Goal: Task Accomplishment & Management: Complete application form

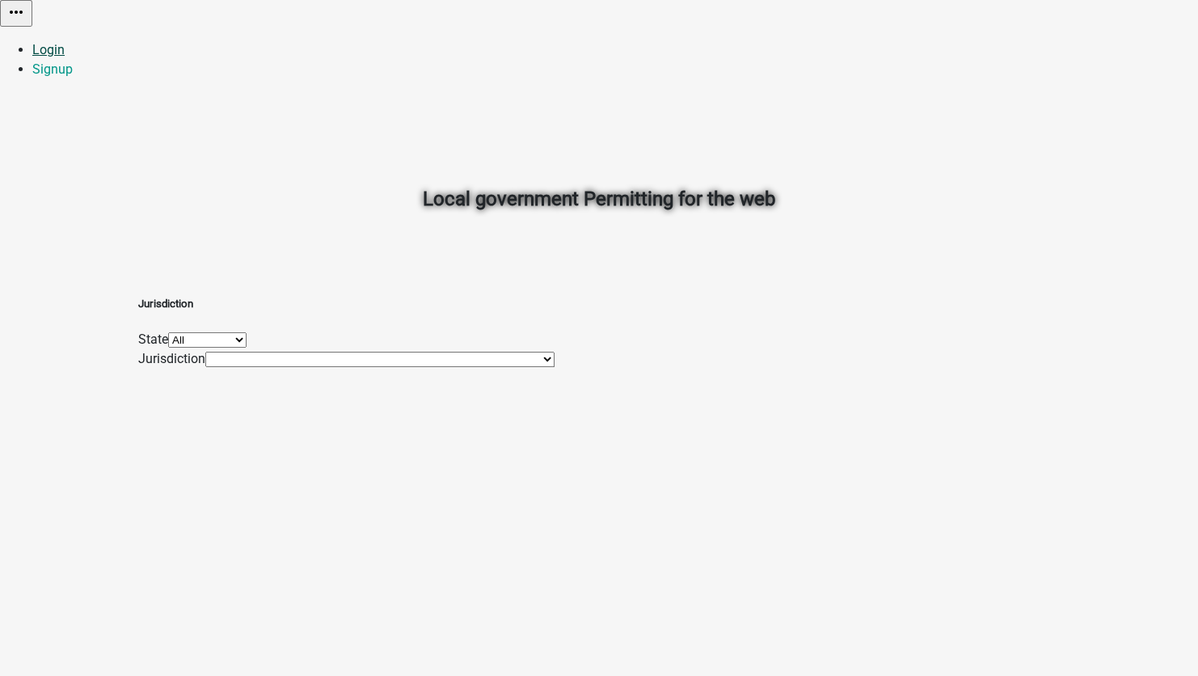
click at [65, 42] on link "Login" at bounding box center [48, 49] width 32 height 15
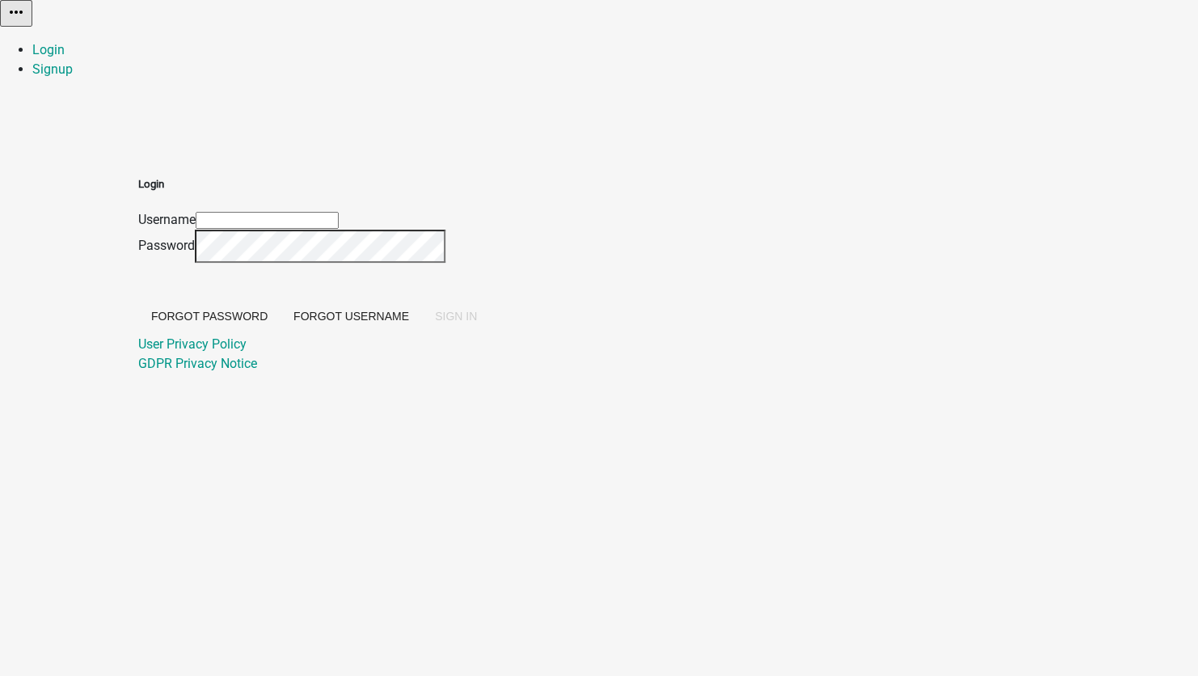
click at [339, 212] on input "Username" at bounding box center [267, 220] width 143 height 17
type input "[EMAIL_ADDRESS][DOMAIN_NAME]"
click at [477, 322] on span "SIGN IN" at bounding box center [456, 315] width 42 height 13
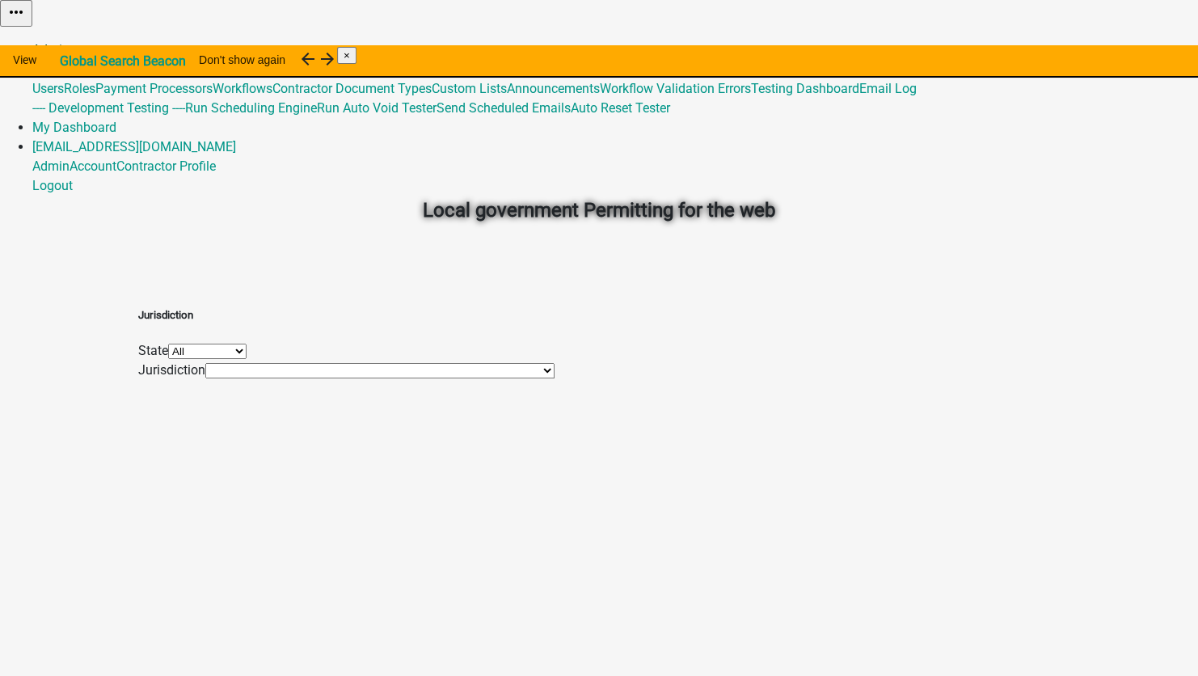
click at [69, 42] on link "Admin" at bounding box center [50, 49] width 37 height 15
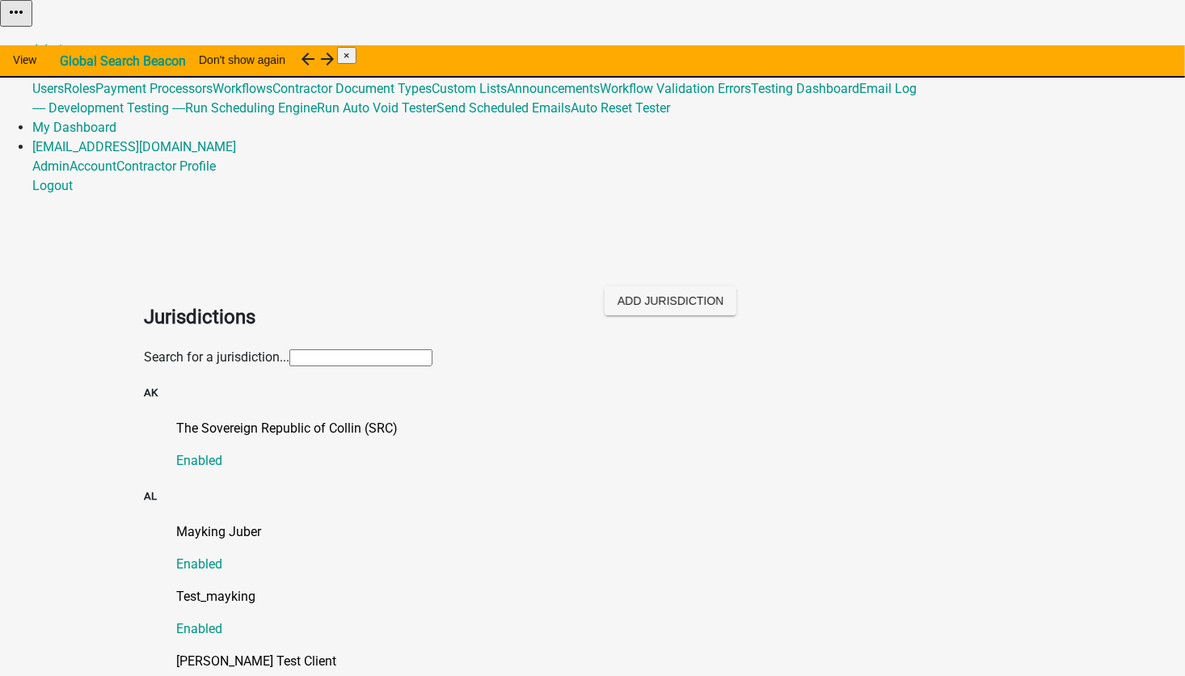
click at [241, 347] on div "Search for a jurisdiction..." at bounding box center [592, 356] width 897 height 19
click at [229, 419] on p "The Sovereign Republic of Collin (SRC)" at bounding box center [608, 428] width 865 height 19
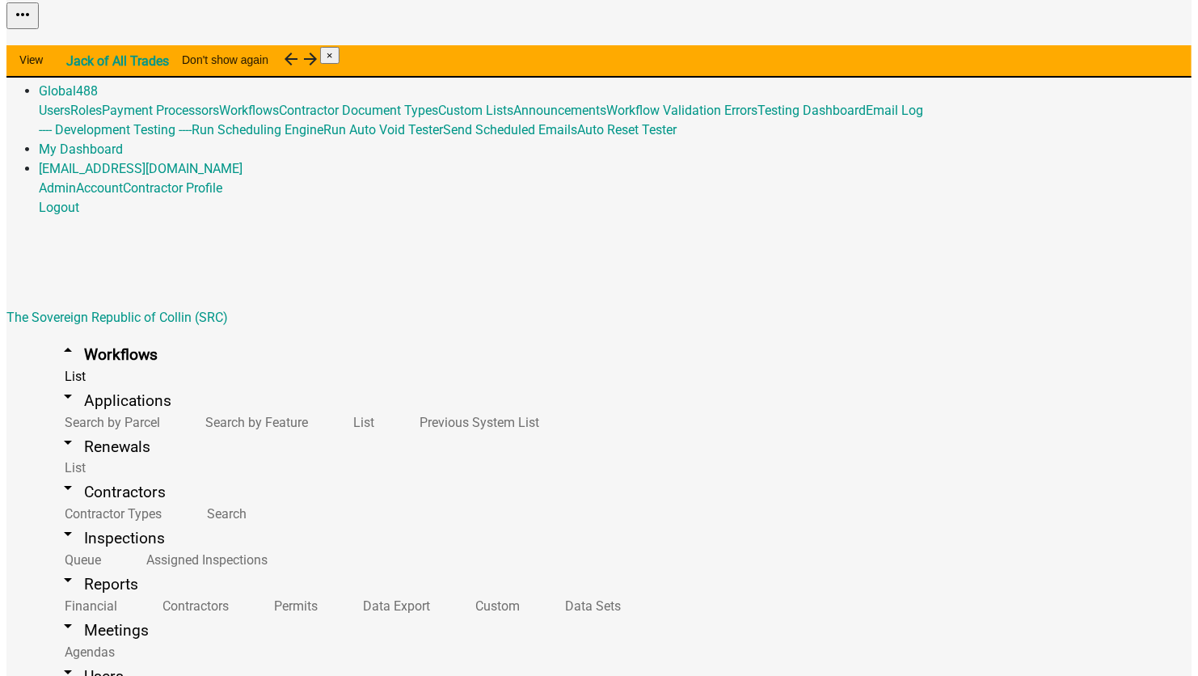
scroll to position [16737, 0]
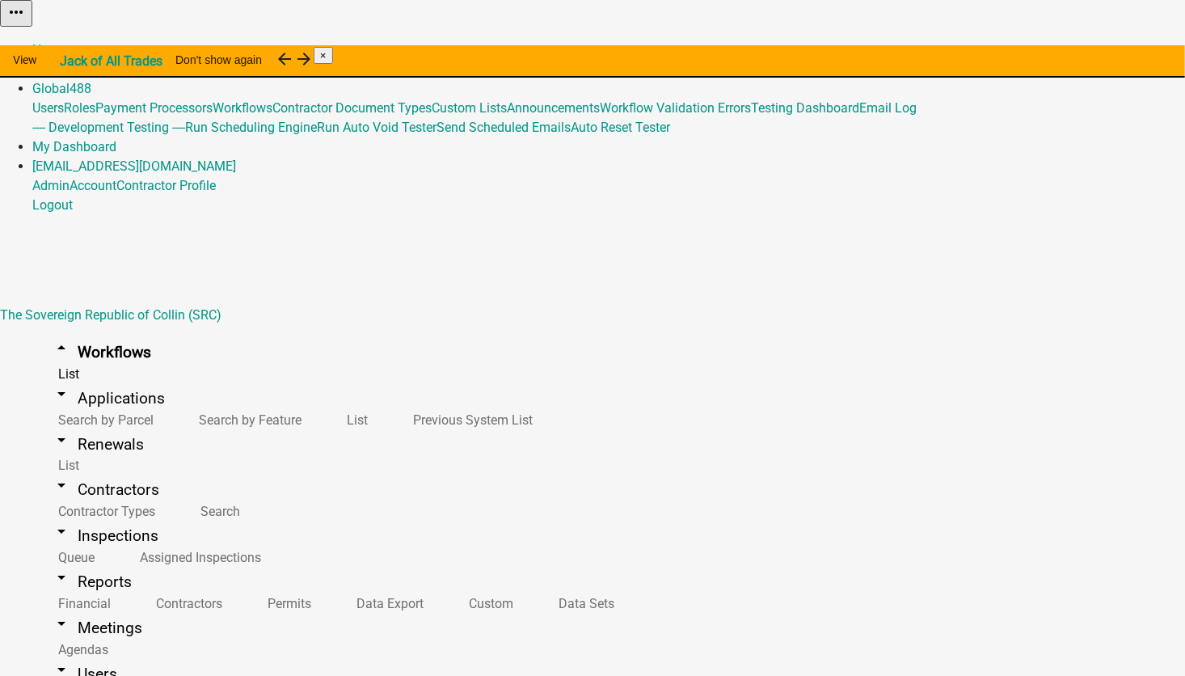
click at [1094, 49] on button "Start Application" at bounding box center [1139, 40] width 91 height 17
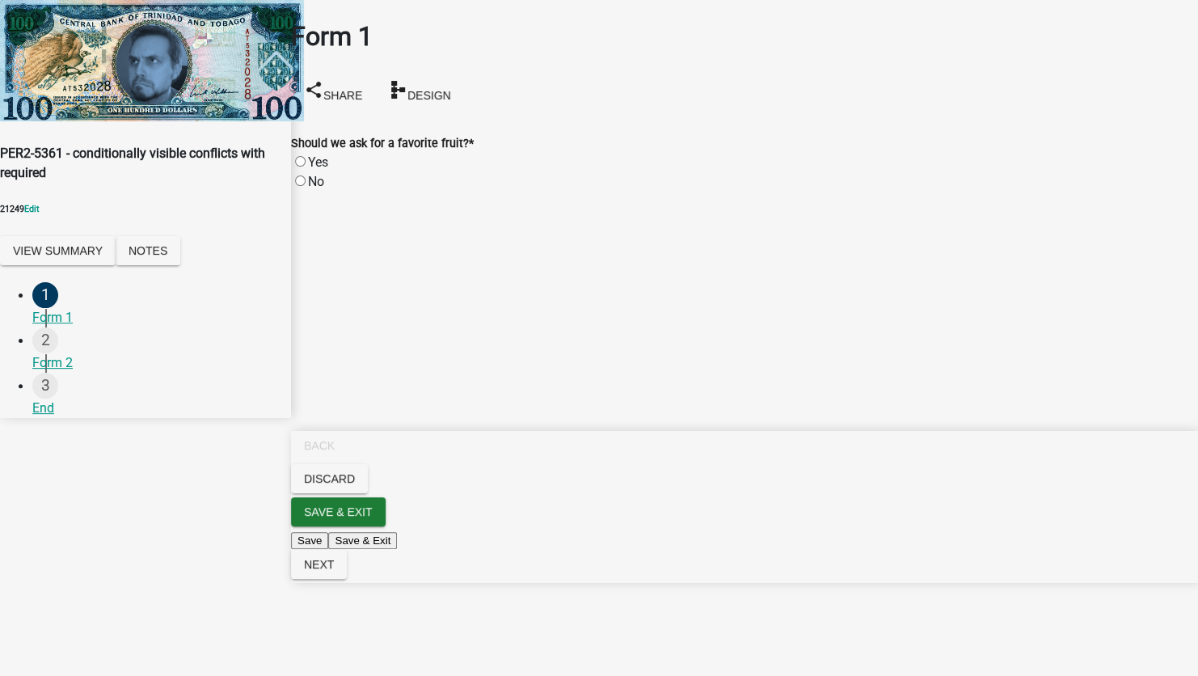
click at [318, 174] on label "No" at bounding box center [316, 181] width 16 height 15
click at [305, 175] on input "No" at bounding box center [300, 180] width 11 height 11
radio input "true"
click at [334, 571] on span "Next" at bounding box center [319, 564] width 30 height 13
click at [72, 308] on div "Form 1" at bounding box center [155, 317] width 246 height 19
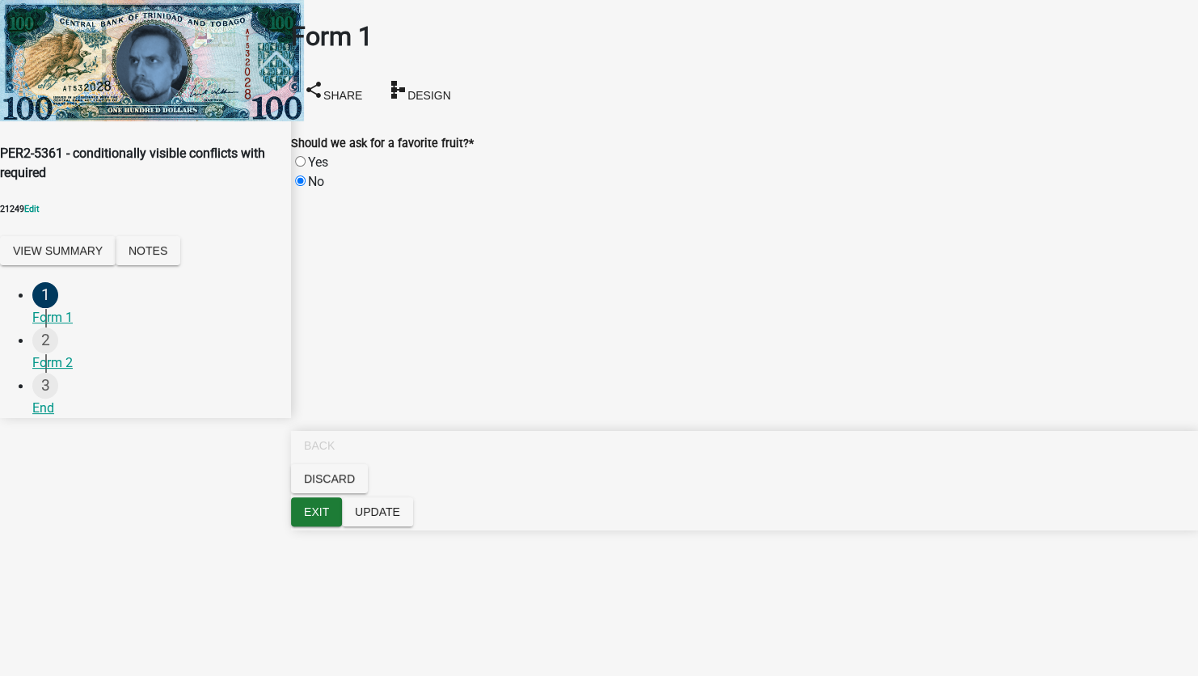
click at [319, 154] on label "Yes" at bounding box center [318, 161] width 20 height 15
click at [305, 156] on input "Yes" at bounding box center [300, 161] width 11 height 11
radio input "true"
click at [321, 232] on label "Apple" at bounding box center [324, 239] width 32 height 15
click at [305, 234] on input "Apple" at bounding box center [300, 239] width 11 height 11
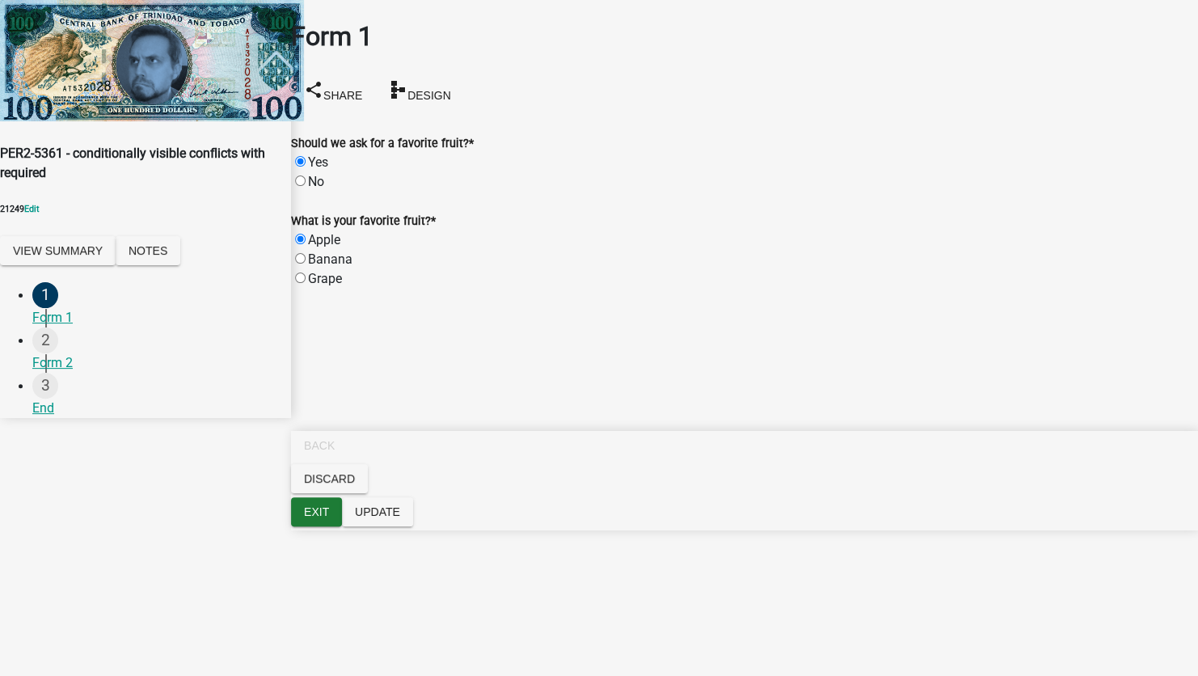
radio input "true"
click at [400, 518] on span "Update" at bounding box center [377, 511] width 45 height 13
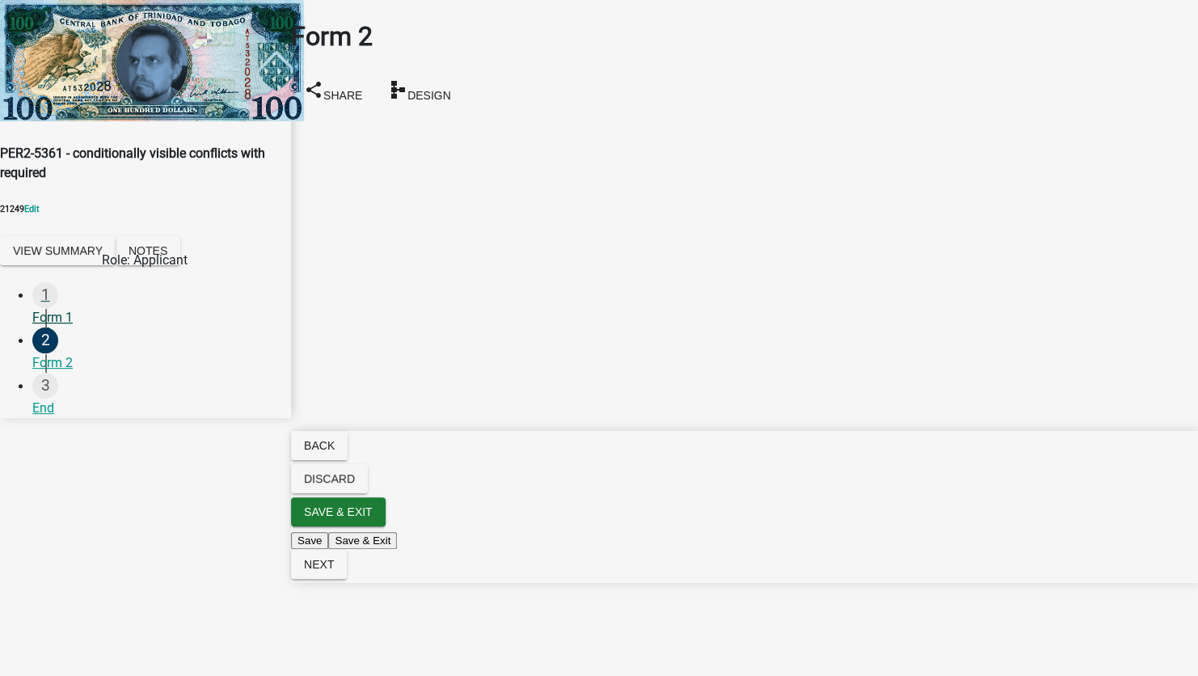
click at [69, 308] on div "Form 1" at bounding box center [155, 317] width 246 height 19
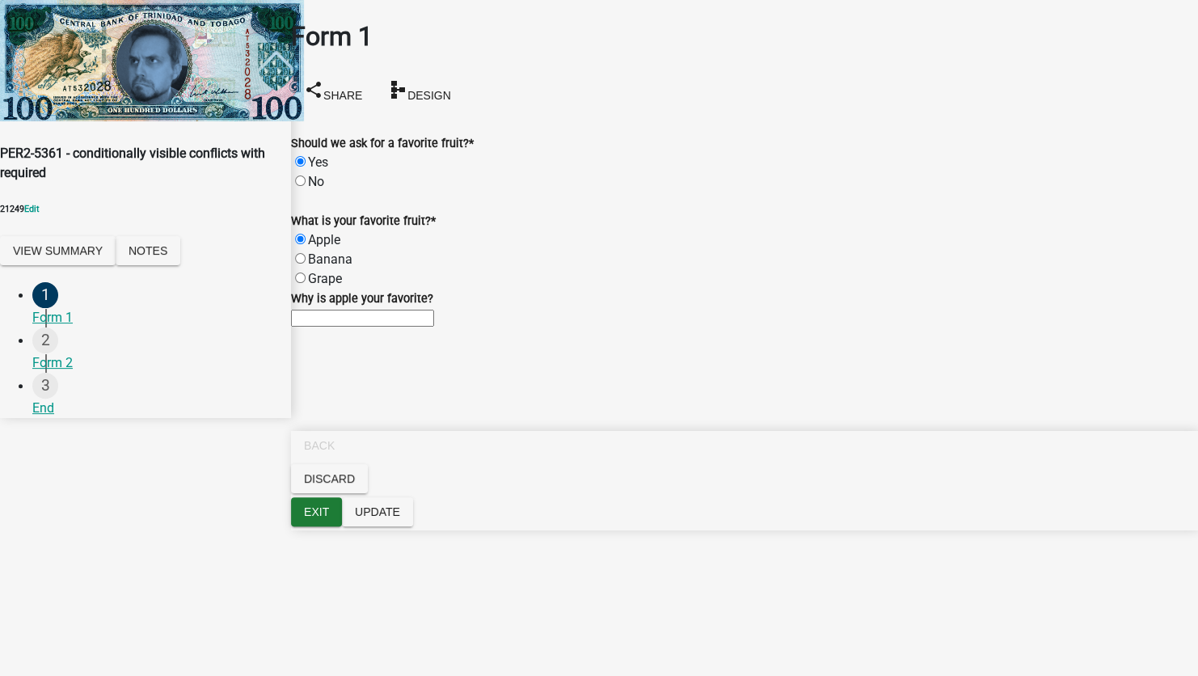
click at [318, 174] on label "No" at bounding box center [316, 181] width 16 height 15
click at [305, 175] on input "No" at bounding box center [300, 180] width 11 height 11
radio input "true"
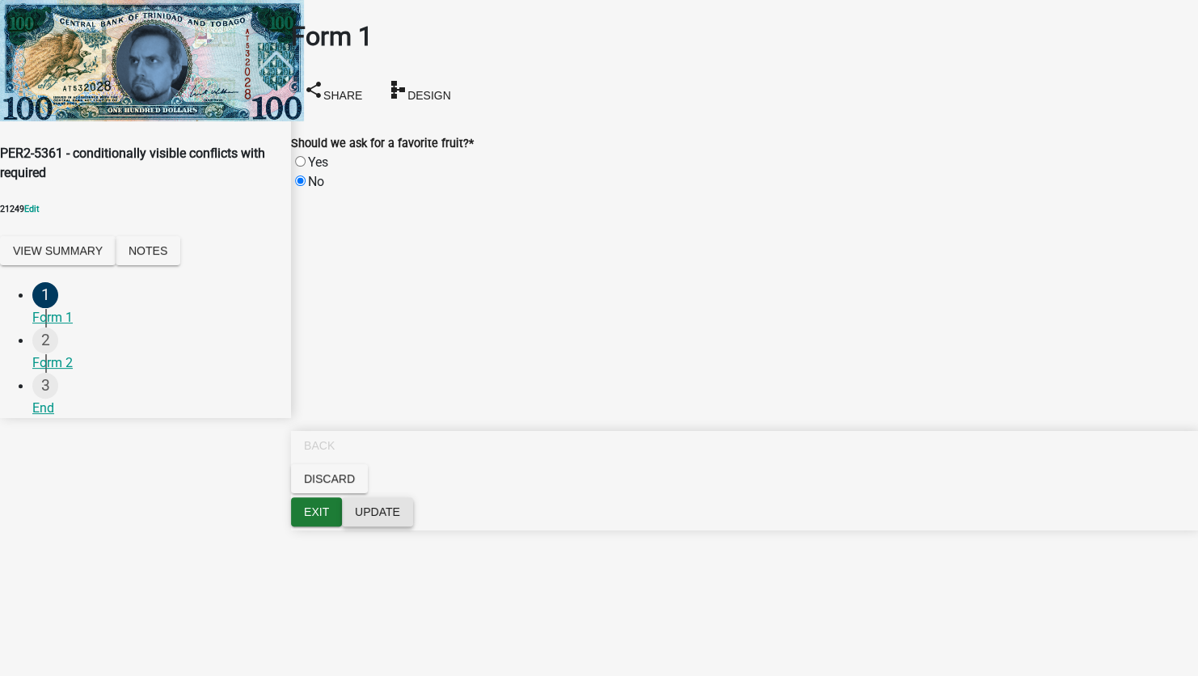
click at [413, 526] on button "Update" at bounding box center [377, 511] width 71 height 29
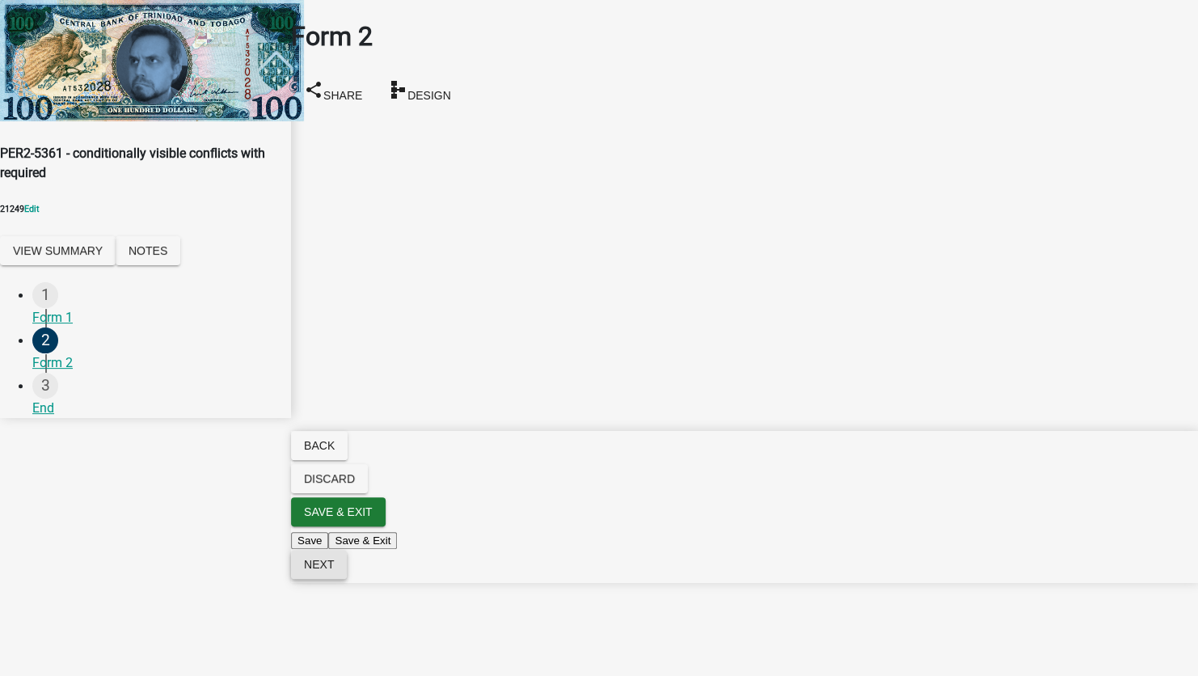
click at [334, 571] on span "Next" at bounding box center [319, 564] width 30 height 13
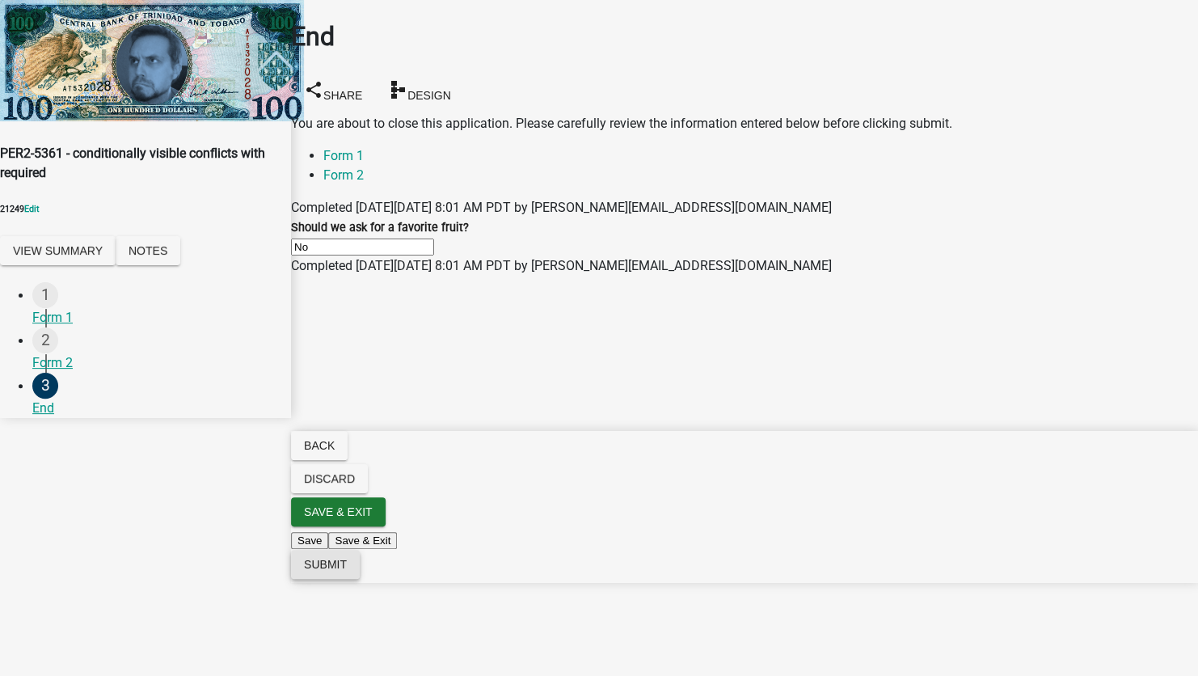
click at [347, 571] on span "Submit" at bounding box center [325, 564] width 43 height 13
